Goal: Navigation & Orientation: Go to known website

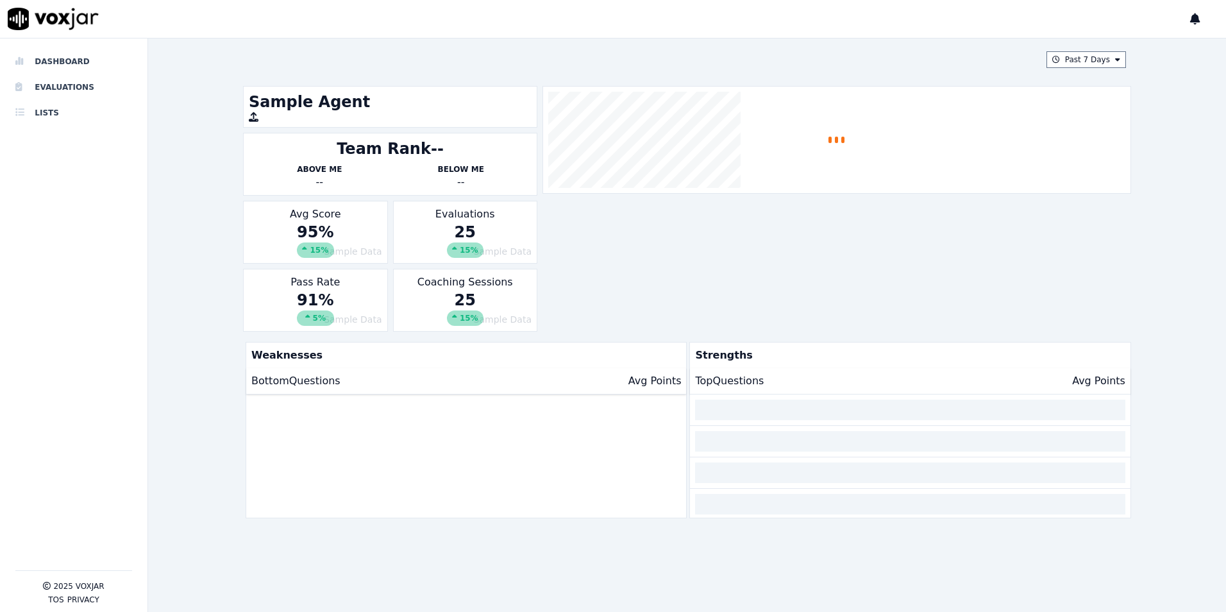
click at [1189, 15] on div at bounding box center [613, 19] width 1226 height 38
click at [1200, 13] on div at bounding box center [1208, 19] width 36 height 38
click at [1195, 23] on icon at bounding box center [1195, 19] width 10 height 12
click at [1193, 20] on icon at bounding box center [1195, 19] width 10 height 12
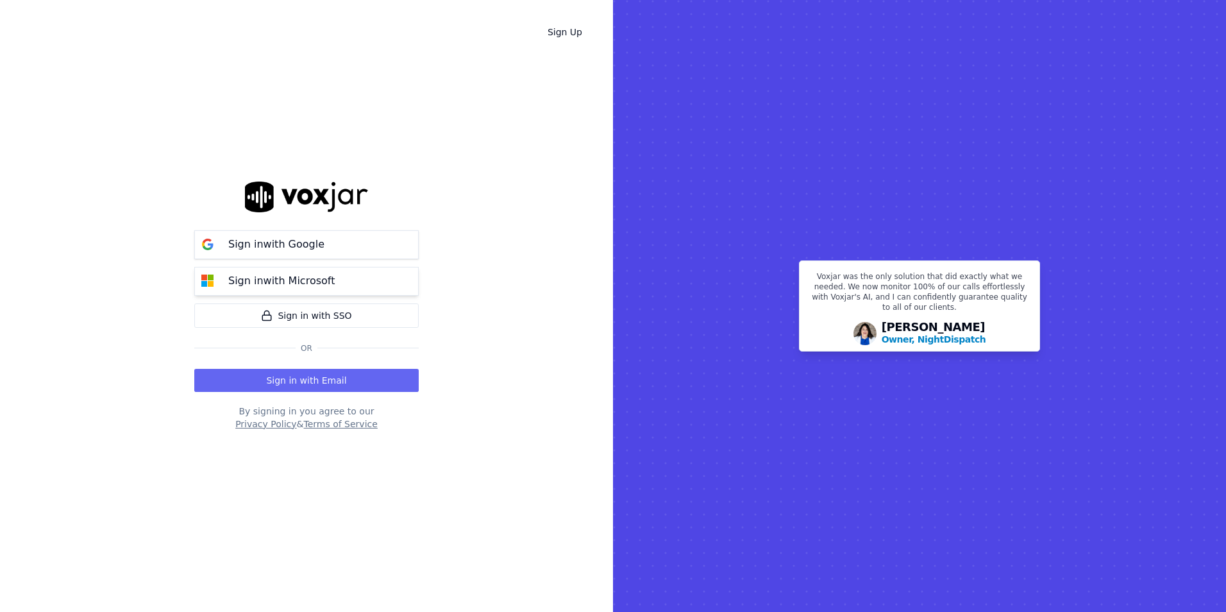
click at [337, 284] on button "Sign in with Microsoft" at bounding box center [306, 281] width 224 height 29
